Goal: Navigation & Orientation: Find specific page/section

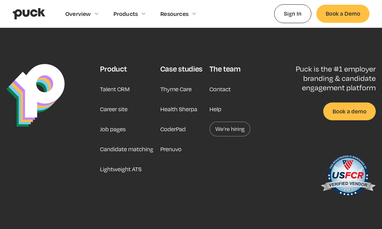
scroll to position [1579, 0]
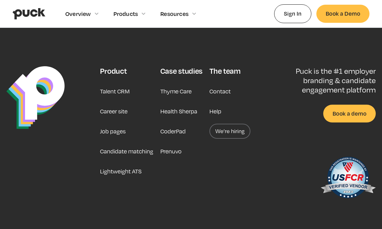
click at [226, 86] on link "Contact" at bounding box center [220, 91] width 21 height 15
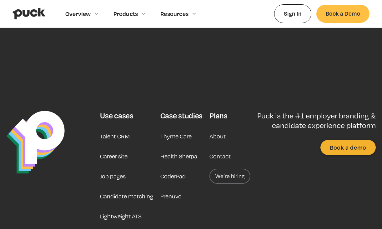
scroll to position [299, 0]
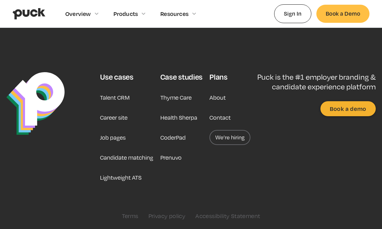
click at [128, 158] on link "Candidate matching" at bounding box center [126, 157] width 53 height 15
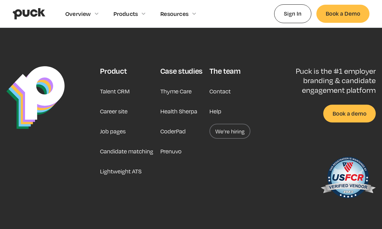
scroll to position [1751, 0]
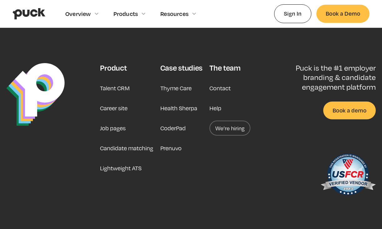
click at [116, 121] on link "Job pages" at bounding box center [113, 128] width 26 height 15
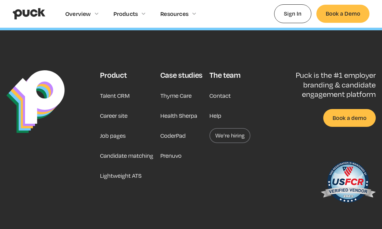
scroll to position [1907, 0]
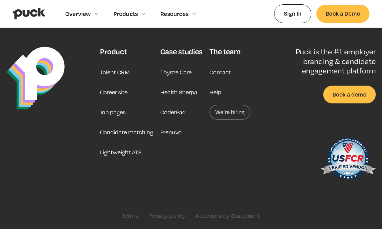
click at [114, 131] on link "Candidate matching" at bounding box center [126, 132] width 53 height 15
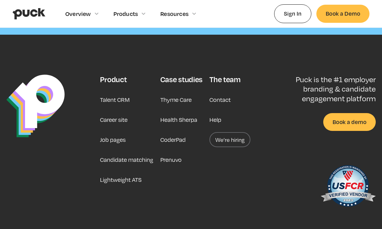
scroll to position [1739, 0]
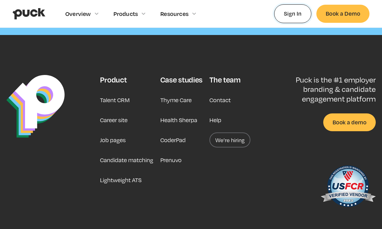
click at [292, 13] on link "Sign In" at bounding box center [292, 13] width 37 height 18
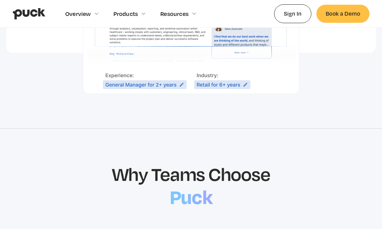
scroll to position [473, 0]
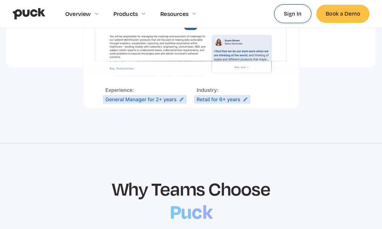
click at [293, 17] on link "Sign In" at bounding box center [292, 13] width 37 height 18
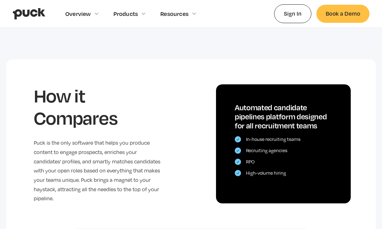
scroll to position [1240, 0]
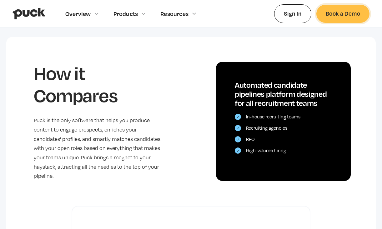
click at [332, 17] on link "Book a Demo" at bounding box center [342, 14] width 53 height 18
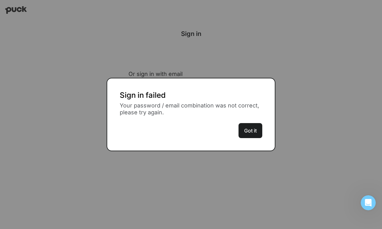
click at [250, 133] on button "Got it" at bounding box center [251, 130] width 24 height 15
click at [251, 128] on button "Got it" at bounding box center [251, 130] width 24 height 15
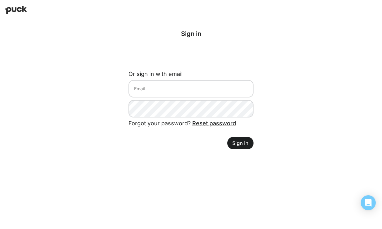
click at [293, 18] on html "Logging in with Google Sign in Or sign in with email Forgot your password? Rese…" at bounding box center [191, 79] width 382 height 159
